Goal: Transaction & Acquisition: Register for event/course

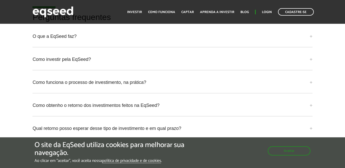
scroll to position [1281, 0]
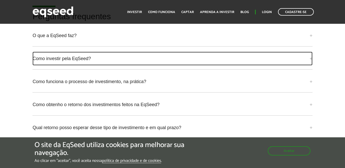
click at [308, 60] on link "Como investir pela EqSeed?" at bounding box center [172, 59] width 280 height 14
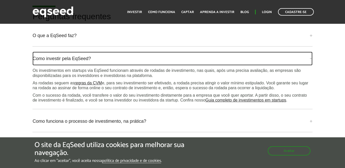
click at [308, 60] on link "Como investir pela EqSeed?" at bounding box center [172, 59] width 280 height 14
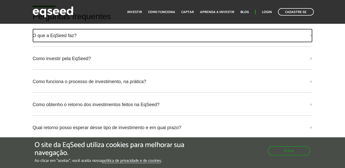
click at [311, 36] on link "O que a EqSeed faz?" at bounding box center [172, 36] width 280 height 14
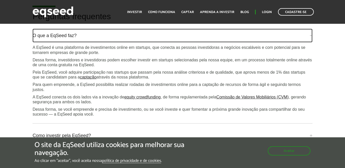
click at [311, 36] on link "O que a EqSeed faz?" at bounding box center [172, 36] width 280 height 14
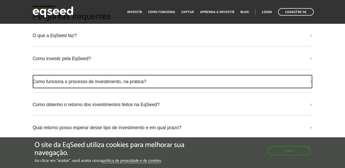
click at [312, 82] on link "Como funciona o processo de investimento, na prática?" at bounding box center [172, 82] width 280 height 14
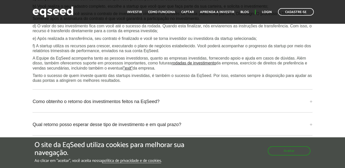
scroll to position [1333, 0]
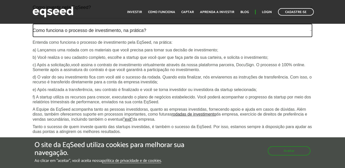
click at [312, 31] on link "Como funciona o processo de investimento, na prática?" at bounding box center [172, 31] width 280 height 14
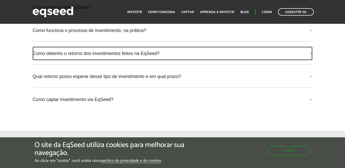
click at [311, 54] on link "Como obtenho o retorno dos investimentos feitos na EqSeed?" at bounding box center [172, 54] width 280 height 14
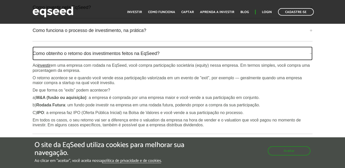
click at [312, 53] on link "Como obtenho o retorno dos investimentos feitos na EqSeed?" at bounding box center [172, 54] width 280 height 14
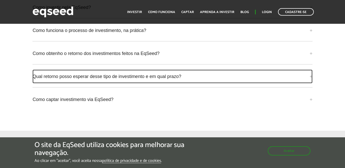
click at [310, 77] on link "Qual retorno posso esperar desse tipo de investimento e em qual prazo?" at bounding box center [172, 77] width 280 height 14
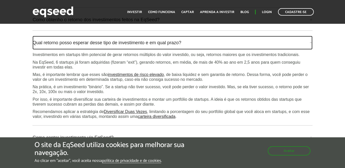
scroll to position [1358, 0]
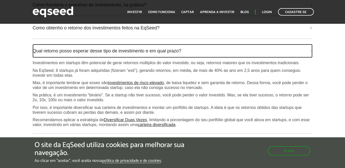
click at [311, 50] on link "Qual retorno posso esperar desse tipo de investimento e em qual prazo?" at bounding box center [172, 51] width 280 height 14
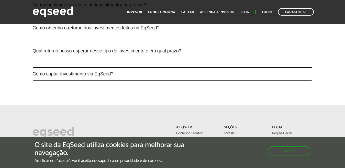
click at [311, 74] on link "Como captar investimento via EqSeed?" at bounding box center [172, 74] width 280 height 14
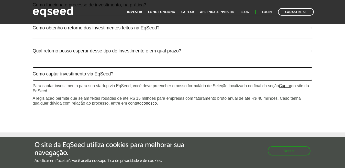
click at [311, 74] on link "Como captar investimento via EqSeed?" at bounding box center [172, 74] width 280 height 14
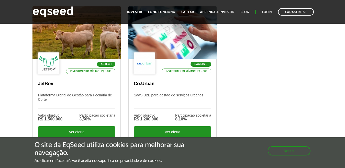
scroll to position [179, 0]
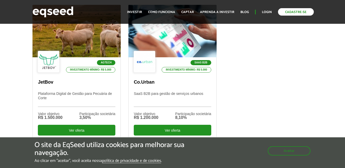
click at [294, 12] on link "Cadastre-se" at bounding box center [296, 11] width 36 height 7
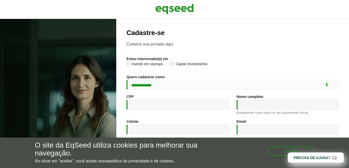
click at [128, 65] on label "Investir em startups" at bounding box center [145, 64] width 36 height 5
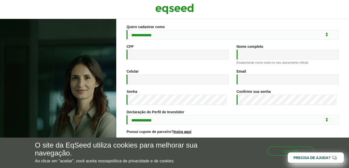
scroll to position [51, 0]
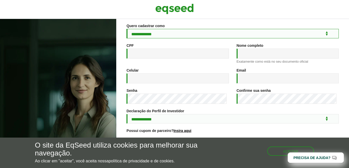
click at [193, 34] on select "**********" at bounding box center [233, 33] width 213 height 9
select select "***"
click at [127, 29] on select "**********" at bounding box center [233, 33] width 213 height 9
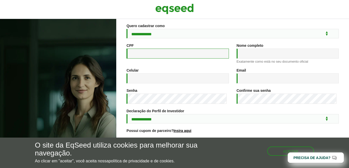
click at [160, 56] on input "CPF *" at bounding box center [178, 54] width 102 height 10
type input "**********"
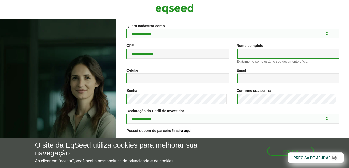
click at [273, 51] on input "Nome completo *" at bounding box center [288, 54] width 102 height 10
type input "**********"
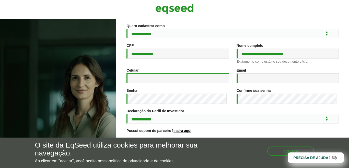
click at [170, 79] on input "Celular *" at bounding box center [178, 78] width 102 height 10
type input "**********"
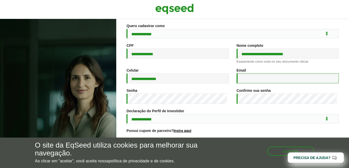
click at [253, 82] on input "Email *" at bounding box center [288, 78] width 102 height 10
type input "**********"
click at [252, 105] on div "Confirme sua senha *" at bounding box center [288, 98] width 110 height 20
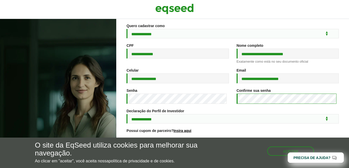
scroll to position [92, 0]
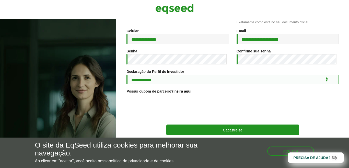
click at [171, 81] on select "**********" at bounding box center [233, 79] width 213 height 9
select select "***"
click at [127, 75] on select "**********" at bounding box center [233, 79] width 213 height 9
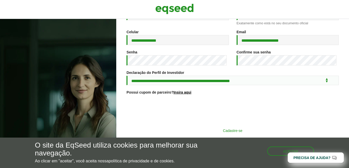
click at [278, 130] on button "Cadastre-se" at bounding box center [233, 131] width 133 height 10
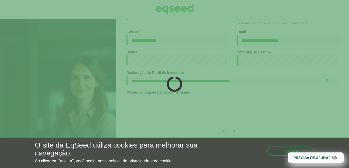
scroll to position [91, 0]
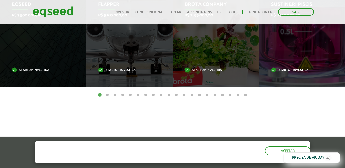
scroll to position [230, 0]
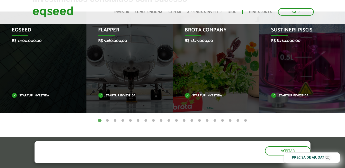
click at [106, 120] on button "2" at bounding box center [107, 120] width 5 height 5
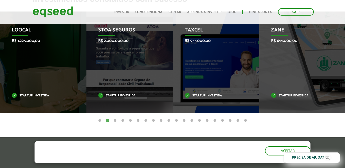
click at [114, 121] on button "3" at bounding box center [115, 120] width 5 height 5
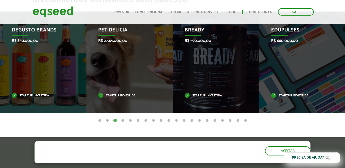
click at [123, 121] on button "4" at bounding box center [122, 120] width 5 height 5
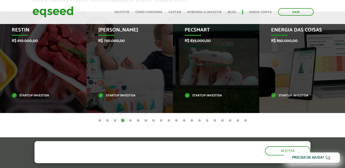
click at [130, 121] on button "5" at bounding box center [130, 120] width 5 height 5
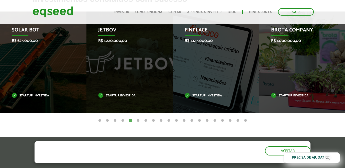
click at [138, 120] on button "6" at bounding box center [138, 120] width 5 height 5
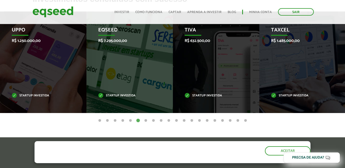
click at [145, 120] on button "7" at bounding box center [145, 120] width 5 height 5
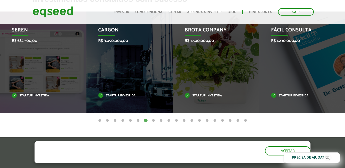
click at [153, 121] on button "8" at bounding box center [153, 120] width 5 height 5
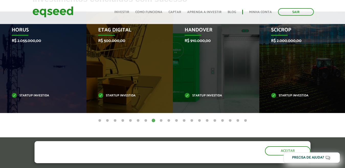
click at [161, 121] on button "9" at bounding box center [161, 120] width 5 height 5
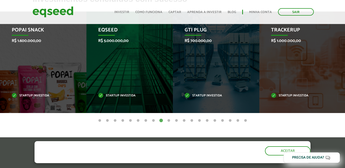
click at [169, 120] on button "10" at bounding box center [168, 120] width 5 height 5
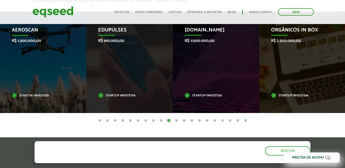
click at [176, 120] on button "11" at bounding box center [176, 120] width 5 height 5
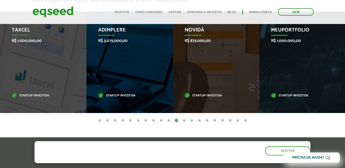
click at [184, 120] on button "12" at bounding box center [184, 120] width 5 height 5
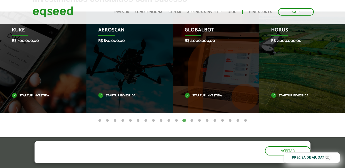
click at [191, 119] on button "13" at bounding box center [191, 120] width 5 height 5
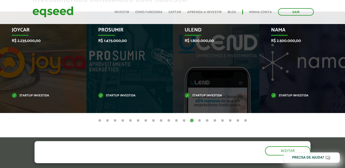
click at [200, 120] on button "14" at bounding box center [199, 120] width 5 height 5
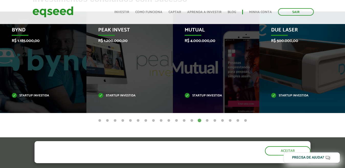
click at [207, 121] on button "15" at bounding box center [207, 120] width 5 height 5
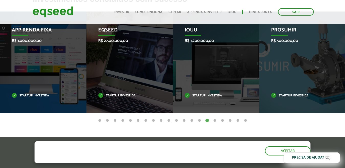
click at [214, 120] on button "16" at bounding box center [214, 120] width 5 height 5
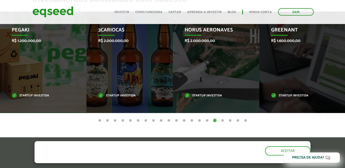
click at [222, 120] on button "17" at bounding box center [222, 120] width 5 height 5
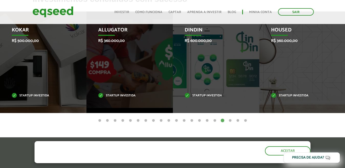
click at [230, 119] on button "18" at bounding box center [230, 120] width 5 height 5
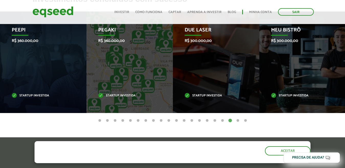
click at [237, 120] on button "19" at bounding box center [237, 120] width 5 height 5
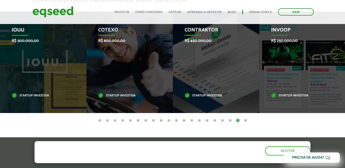
click at [246, 120] on button "20" at bounding box center [245, 120] width 5 height 5
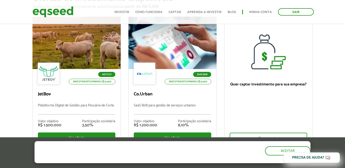
scroll to position [0, 0]
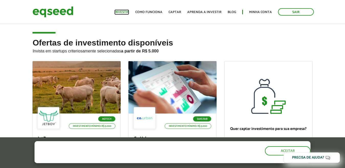
click at [122, 13] on link "Investir" at bounding box center [121, 11] width 15 height 3
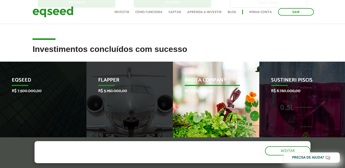
scroll to position [205, 0]
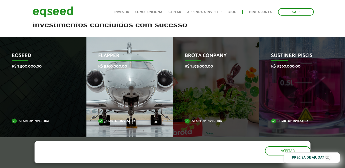
click at [130, 87] on div "Flapper R$ 5.160.000,00 Startup investida" at bounding box center [125, 88] width 79 height 102
click at [112, 54] on p "Flapper" at bounding box center [125, 57] width 55 height 9
click at [113, 66] on p "R$ 5.160.000,00" at bounding box center [125, 66] width 55 height 5
click at [117, 121] on p "Startup investida" at bounding box center [125, 121] width 55 height 3
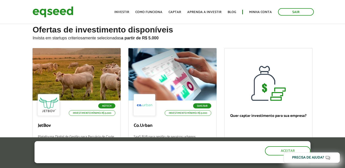
scroll to position [0, 0]
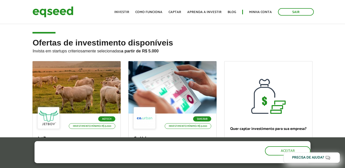
click at [151, 9] on ul "Início Investir Como funciona Captar Aprenda a investir Blog Minha conta Sair" at bounding box center [214, 11] width 205 height 7
click at [150, 13] on link "Como funciona" at bounding box center [148, 11] width 27 height 3
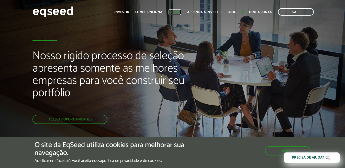
click at [176, 13] on link "Captar" at bounding box center [175, 11] width 13 height 3
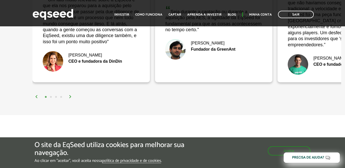
scroll to position [1023, 0]
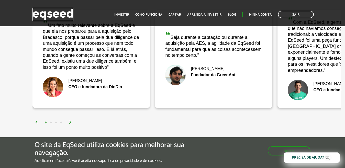
click at [59, 15] on img at bounding box center [52, 15] width 41 height 14
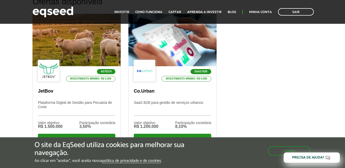
scroll to position [179, 0]
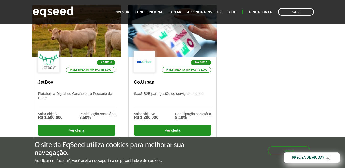
click at [80, 96] on p "Plataforma Digital de Gestão para Pecuária de Corte" at bounding box center [77, 99] width 78 height 15
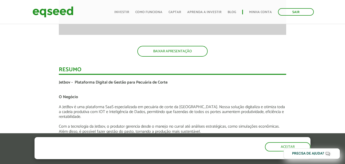
scroll to position [793, 0]
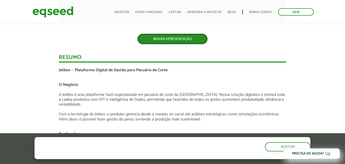
click at [185, 40] on link "BAIXAR APRESENTAÇÃO" at bounding box center [172, 39] width 70 height 11
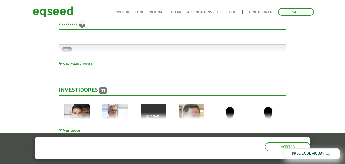
scroll to position [1381, 0]
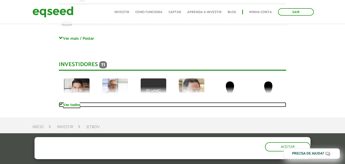
click at [70, 102] on link "Ver todos" at bounding box center [172, 104] width 227 height 5
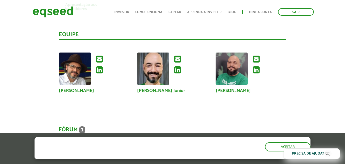
scroll to position [1330, 0]
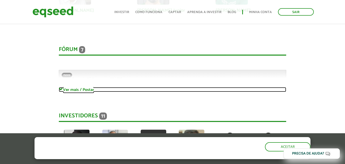
click at [75, 87] on link "Ver mais / Postar" at bounding box center [172, 89] width 227 height 5
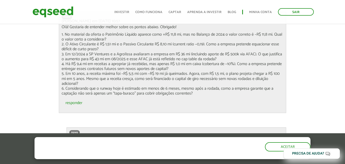
scroll to position [1663, 0]
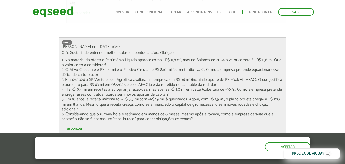
drag, startPoint x: 216, startPoint y: 58, endPoint x: 329, endPoint y: 71, distance: 113.6
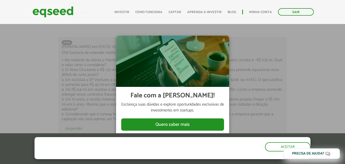
click at [338, 99] on div at bounding box center [172, 82] width 345 height 164
click at [225, 40] on span "×" at bounding box center [223, 40] width 3 height 6
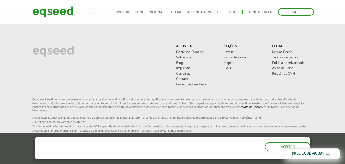
scroll to position [2481, 0]
